Goal: Information Seeking & Learning: Understand process/instructions

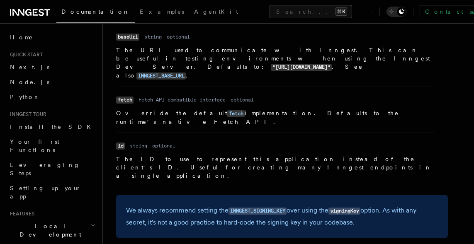
scroll to position [727, 0]
click at [236, 208] on code "INNGEST_SIGNING_KEY" at bounding box center [257, 211] width 58 height 7
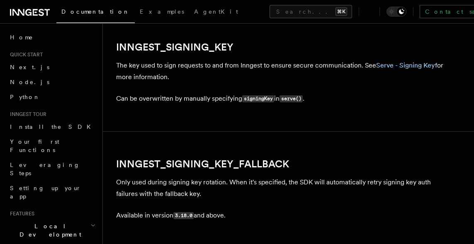
scroll to position [1459, 0]
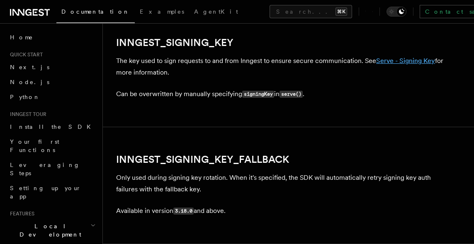
click at [415, 65] on link "Serve - Signing Key" at bounding box center [405, 61] width 59 height 8
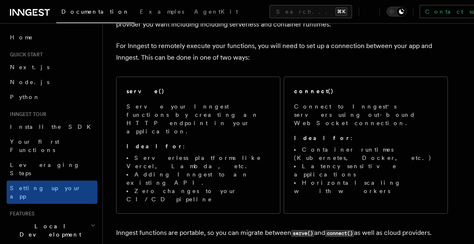
scroll to position [70, 0]
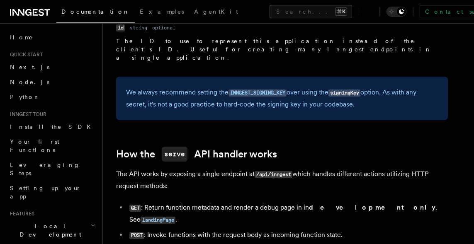
scroll to position [847, 0]
